Goal: Register for event/course

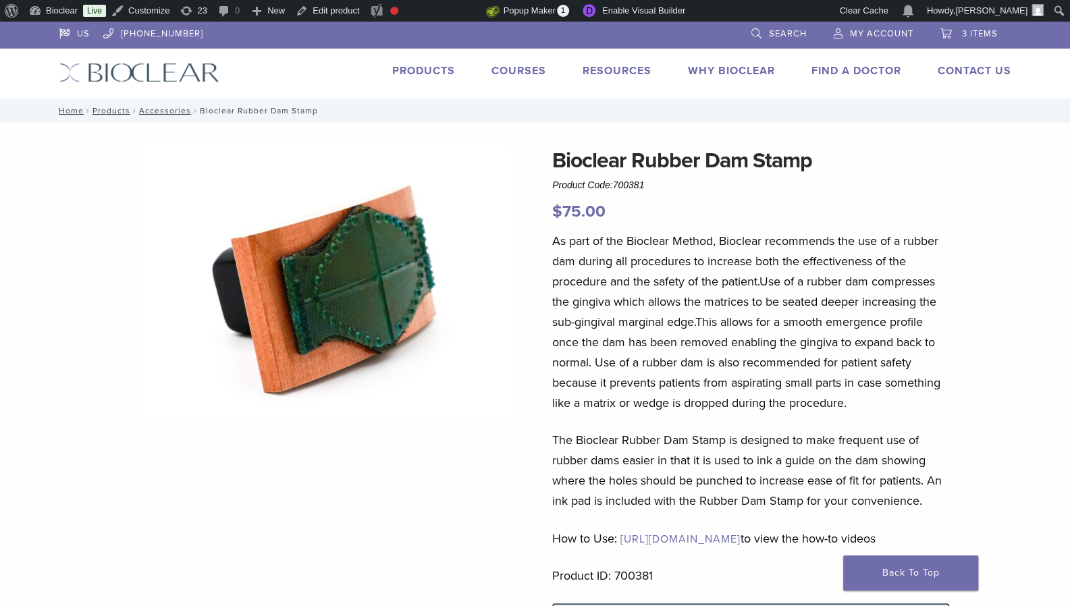
click at [511, 68] on link "Courses" at bounding box center [519, 71] width 55 height 14
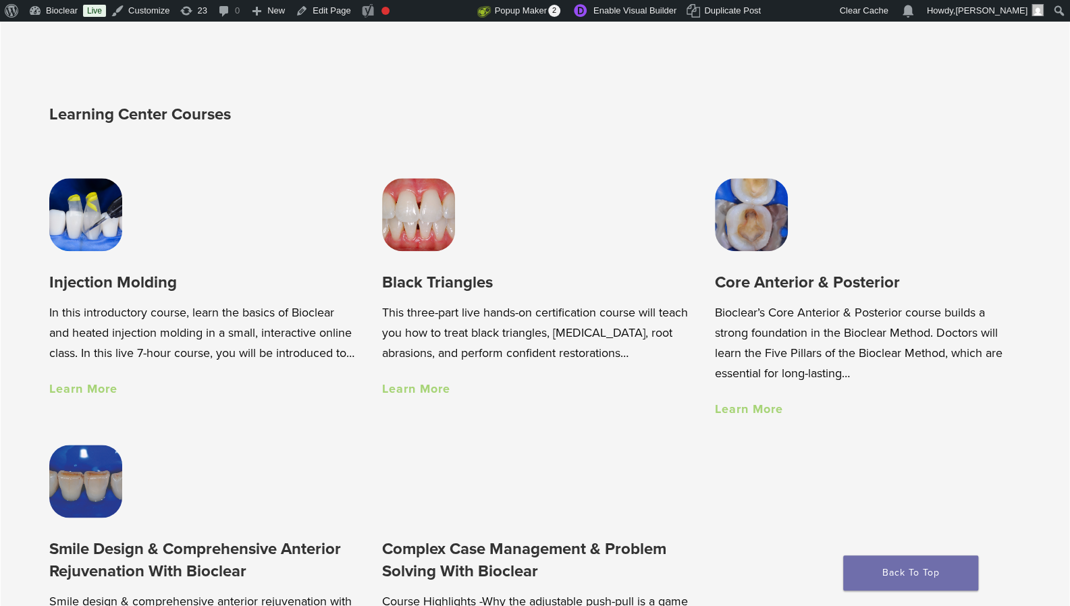
scroll to position [925, 0]
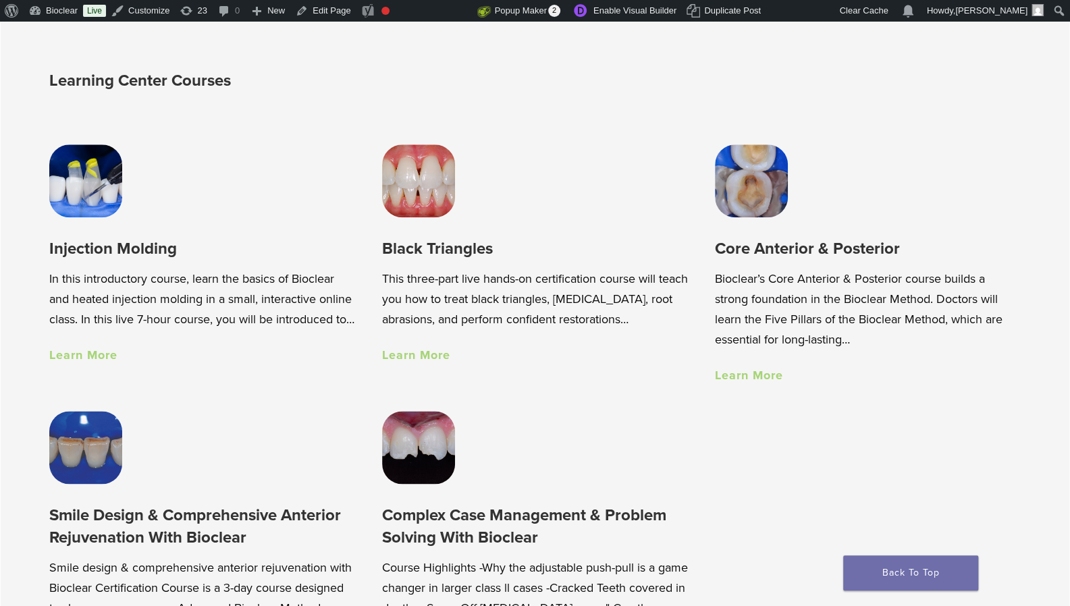
click at [397, 360] on link "Learn More" at bounding box center [416, 355] width 68 height 15
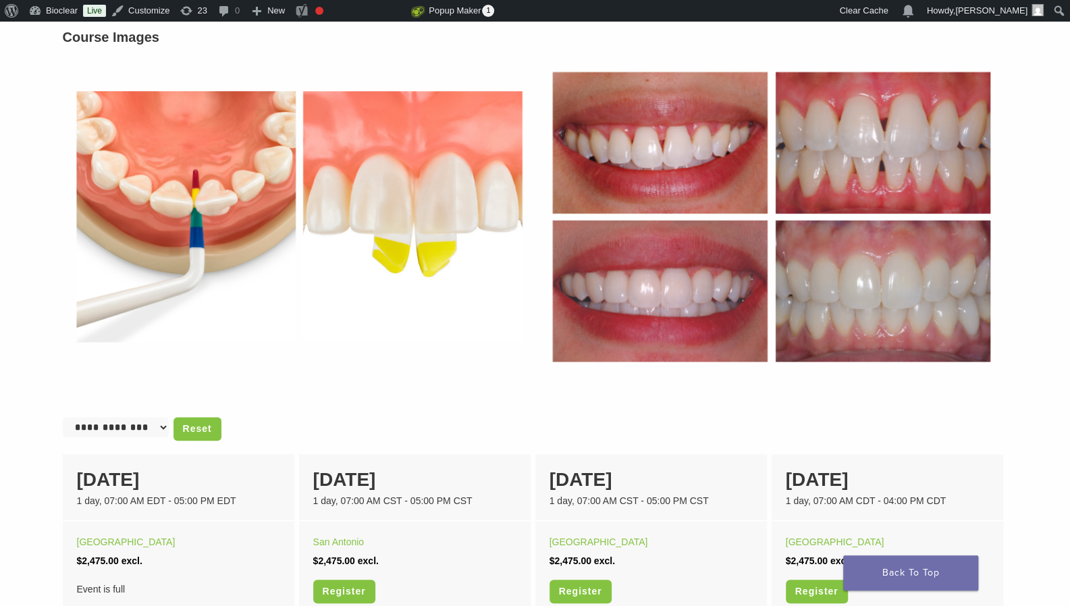
scroll to position [544, 0]
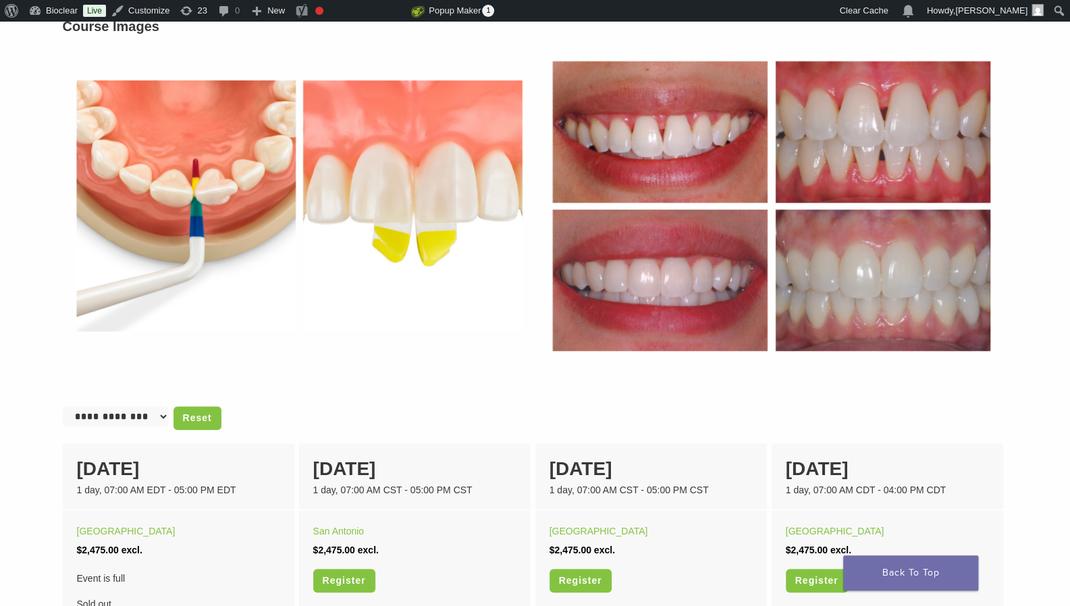
click at [552, 371] on div "Course Images" at bounding box center [536, 191] width 966 height 384
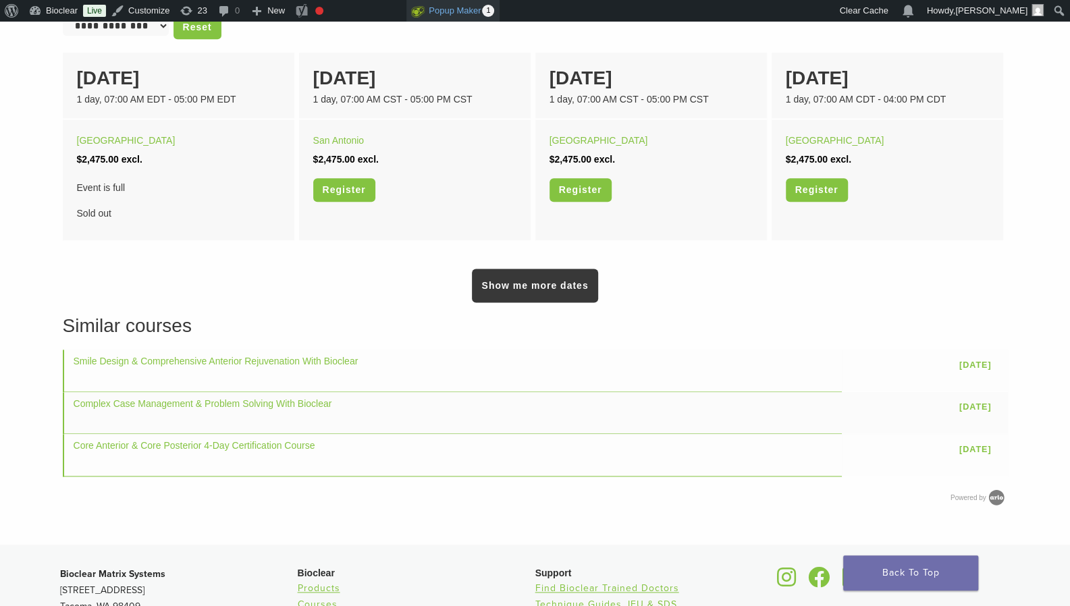
scroll to position [933, 0]
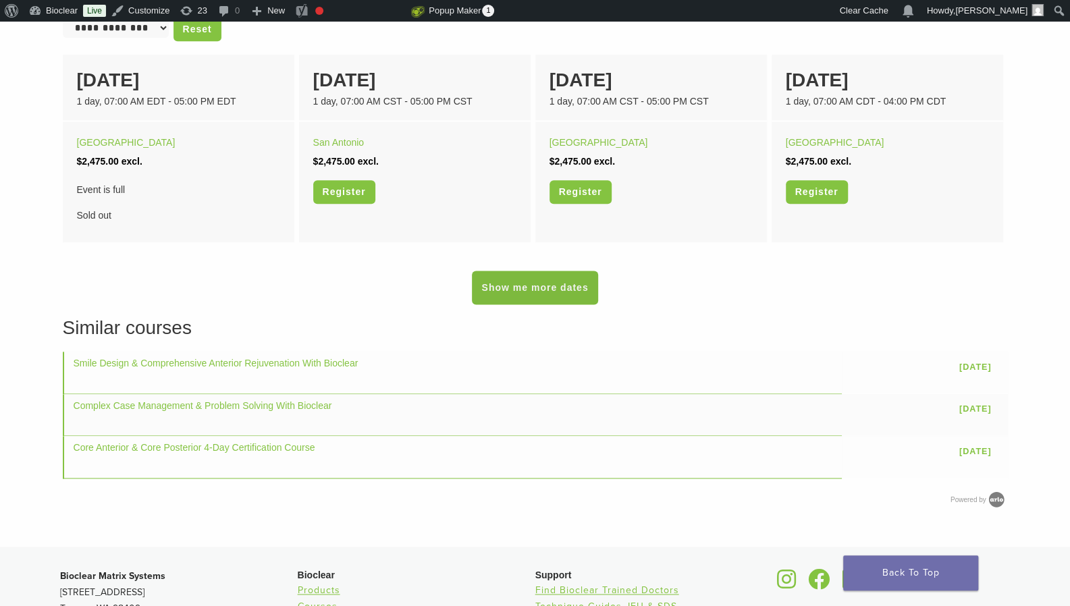
click at [524, 287] on link "Show me more dates" at bounding box center [535, 288] width 126 height 34
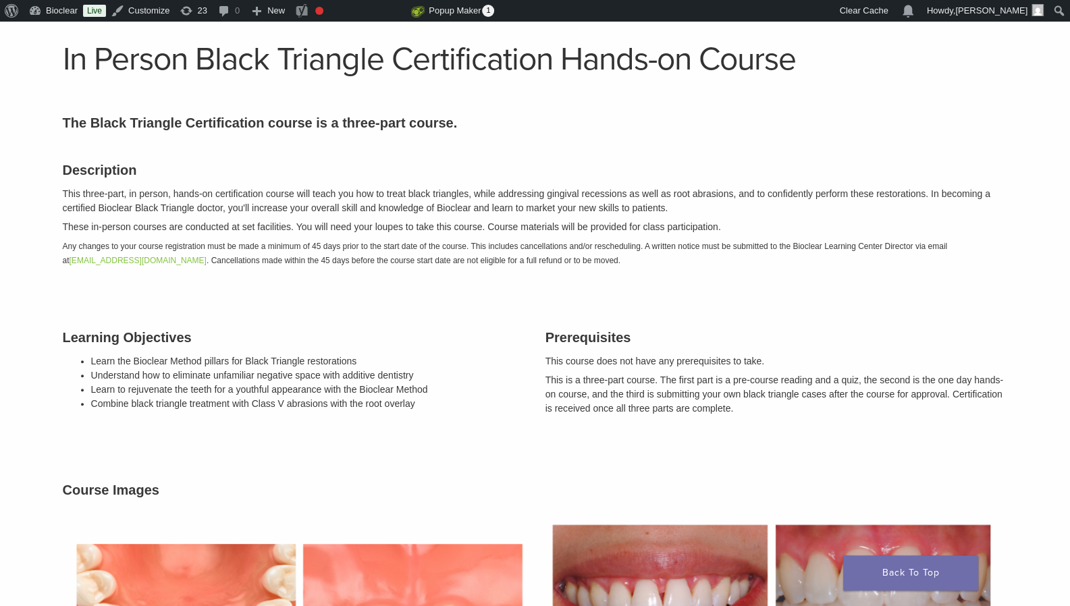
scroll to position [0, 0]
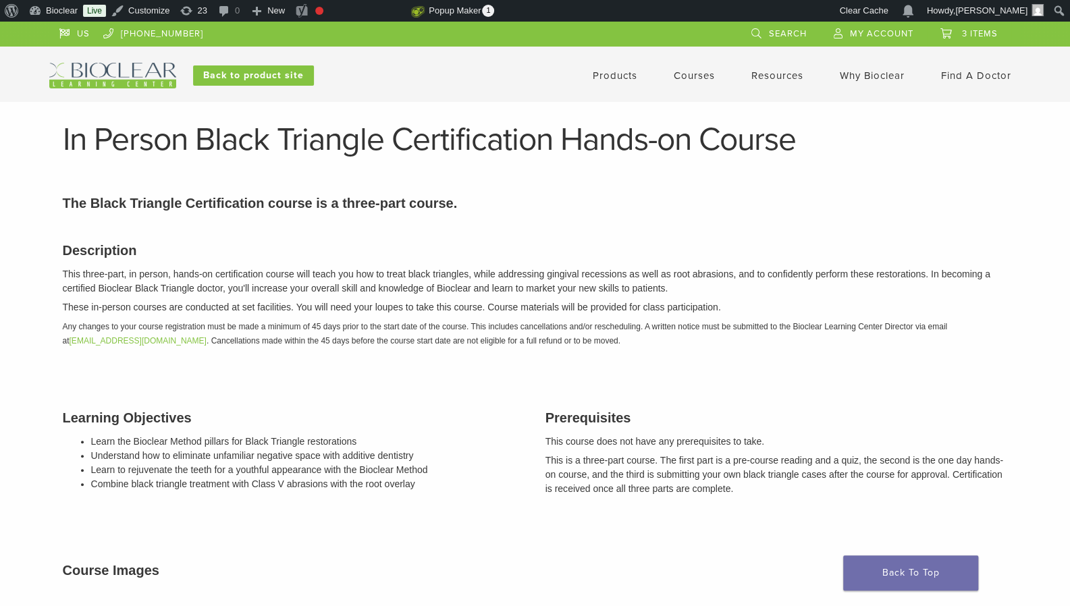
click at [696, 75] on link "Courses" at bounding box center [694, 76] width 41 height 12
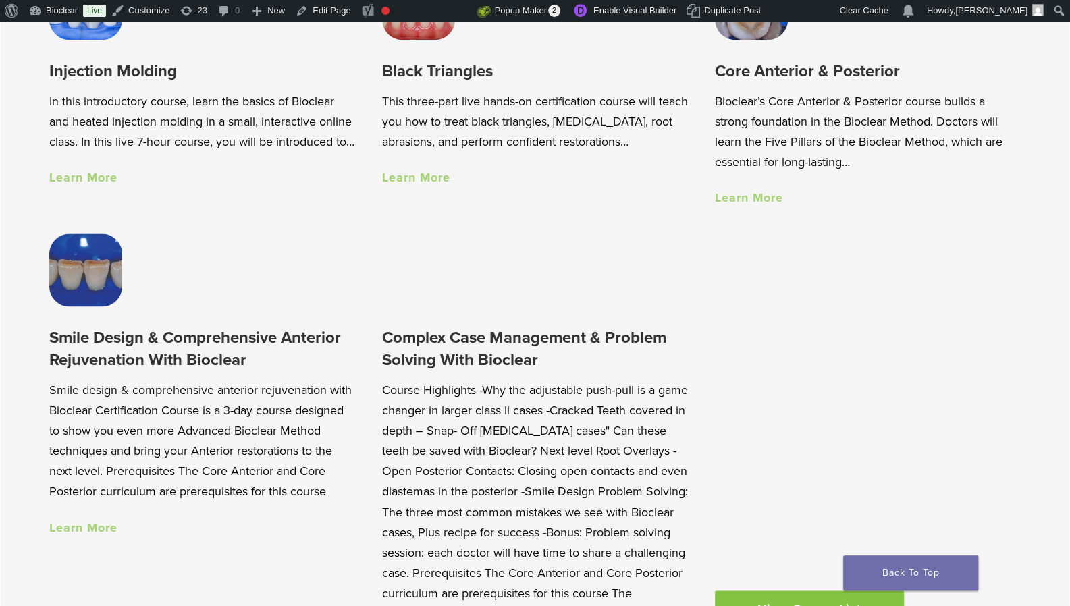
scroll to position [1064, 0]
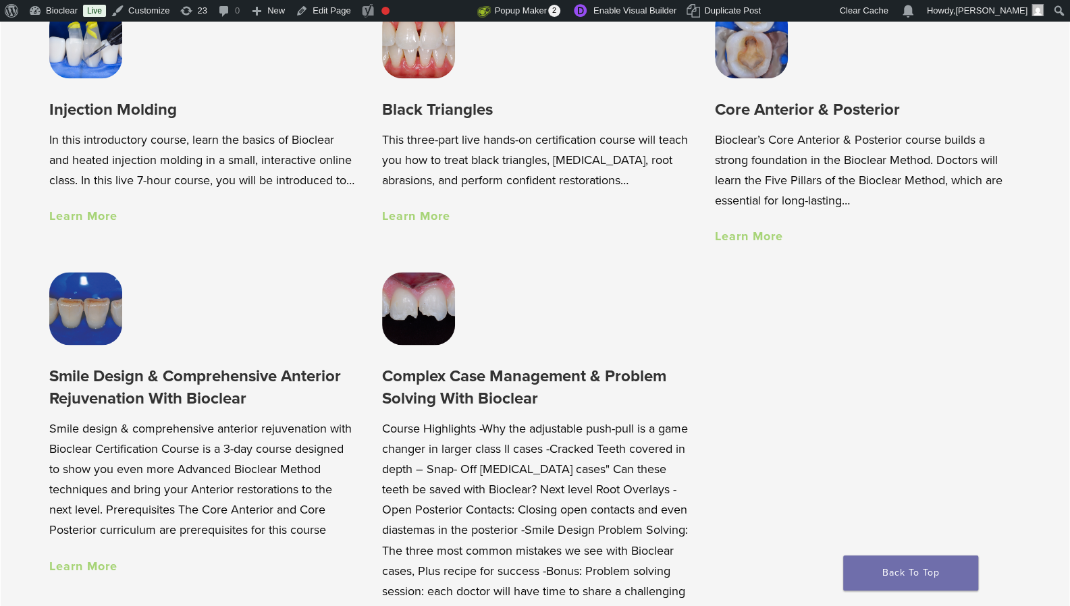
click at [436, 217] on link "Learn More" at bounding box center [416, 216] width 68 height 15
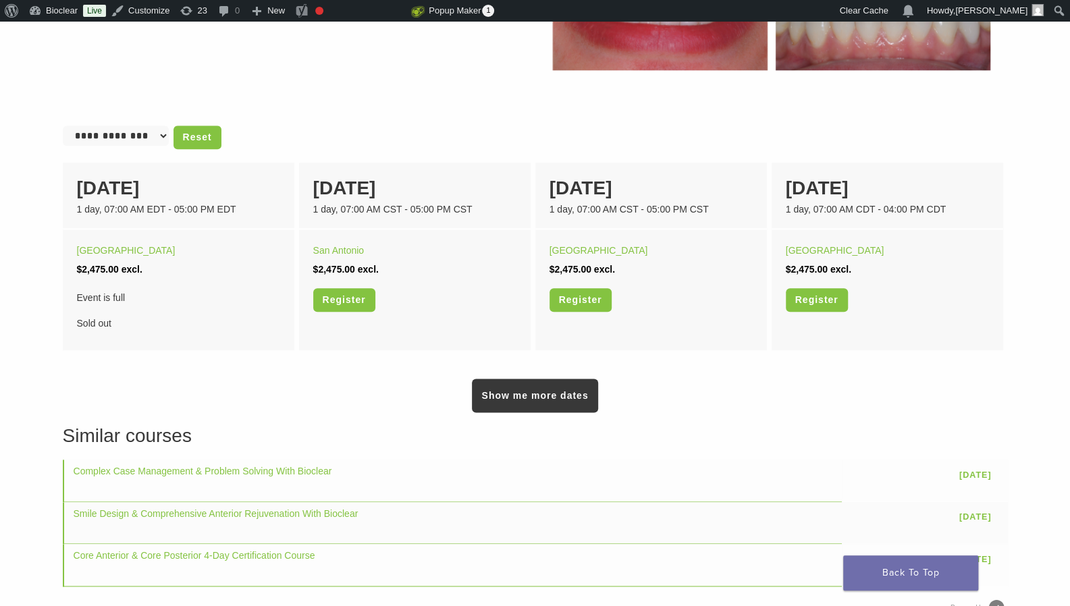
scroll to position [827, 0]
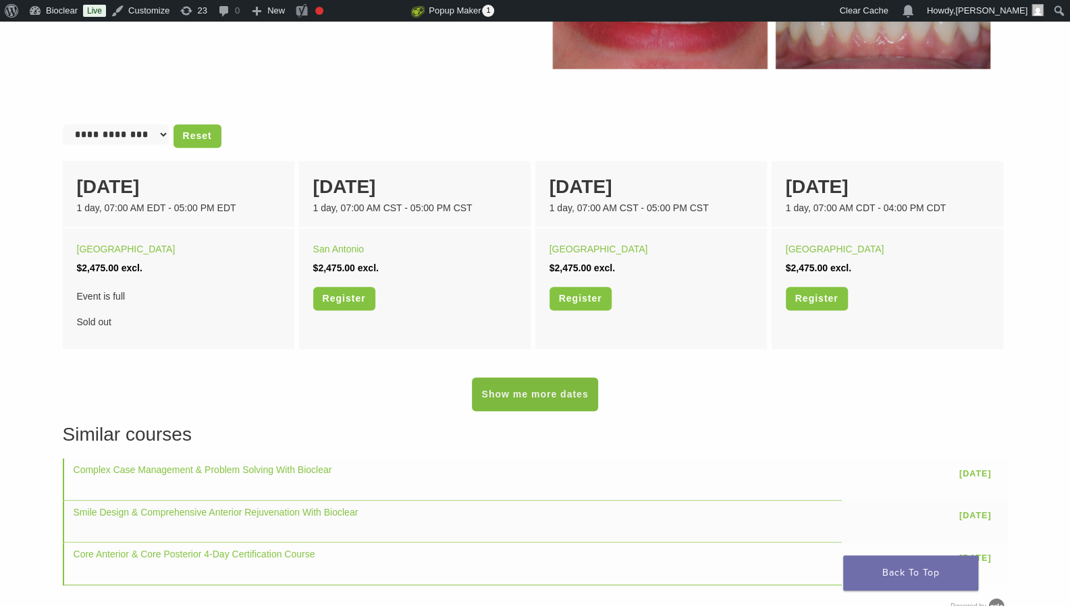
click at [552, 401] on link "Show me more dates" at bounding box center [535, 395] width 126 height 34
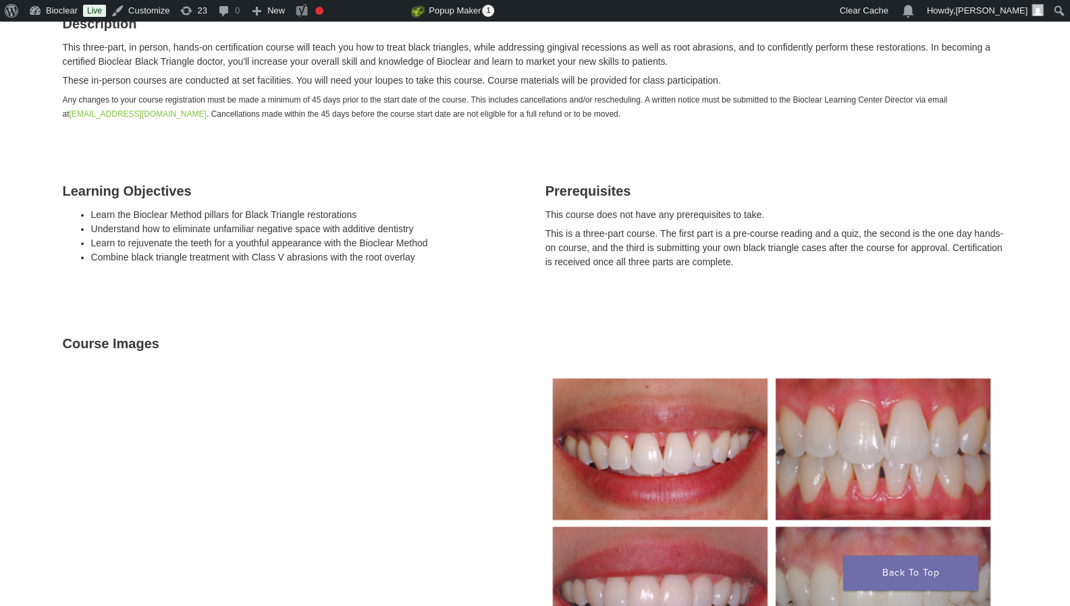
scroll to position [0, 0]
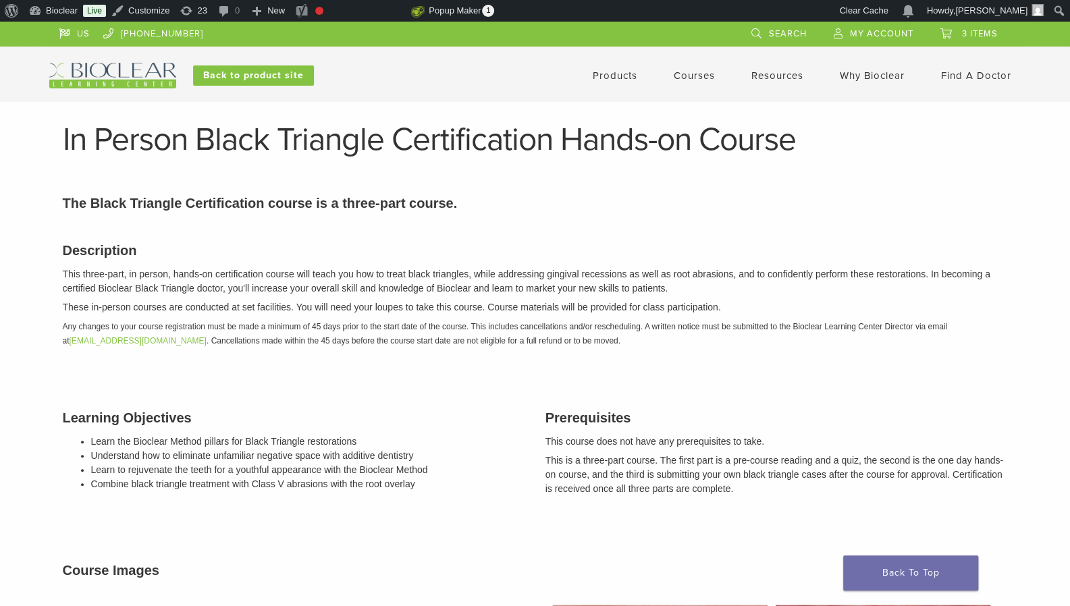
click at [683, 74] on link "Courses" at bounding box center [694, 76] width 41 height 12
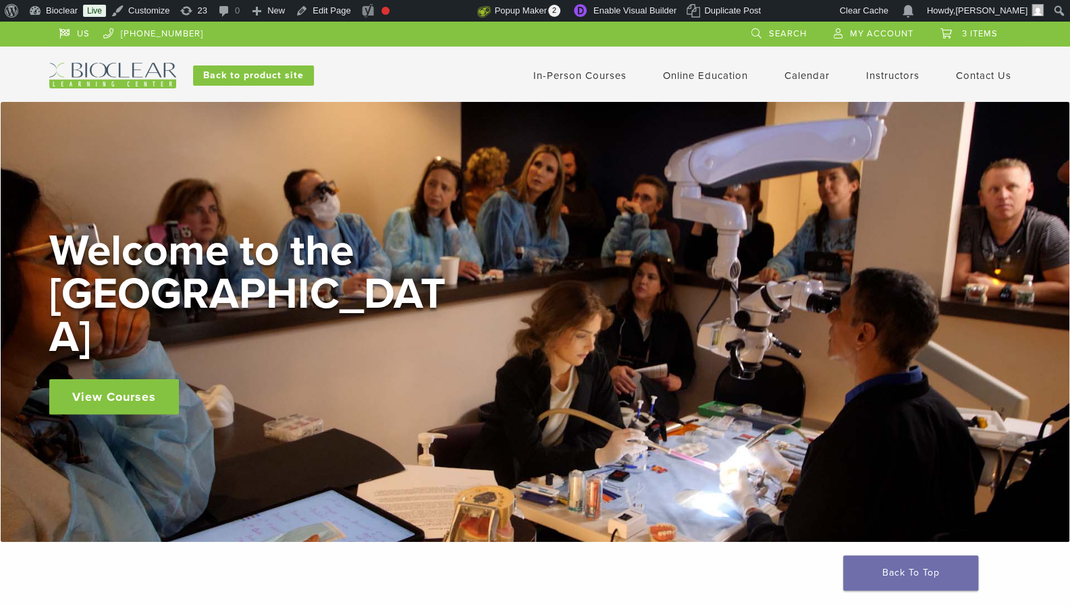
click at [104, 380] on link "View Courses" at bounding box center [114, 397] width 130 height 35
